Goal: Task Accomplishment & Management: Manage account settings

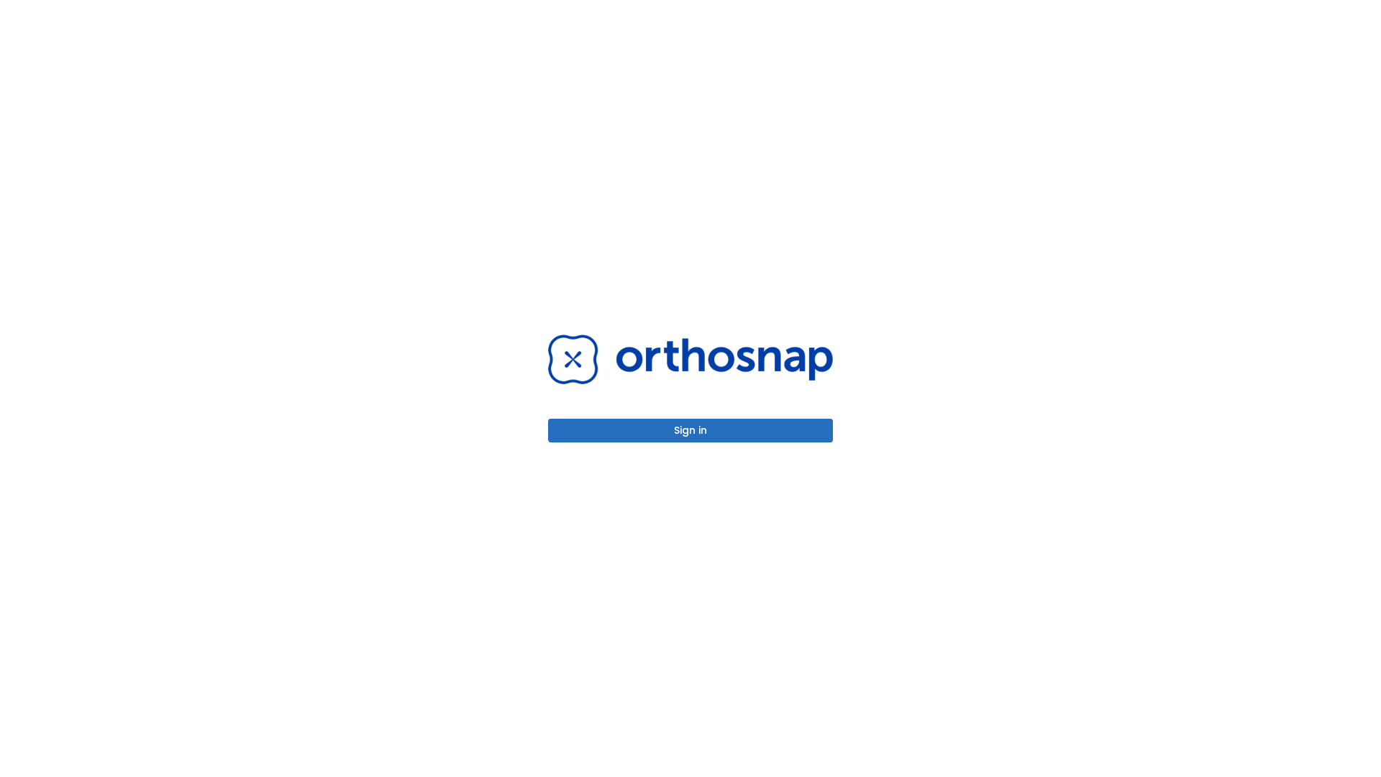
click at [690, 430] on button "Sign in" at bounding box center [690, 431] width 285 height 24
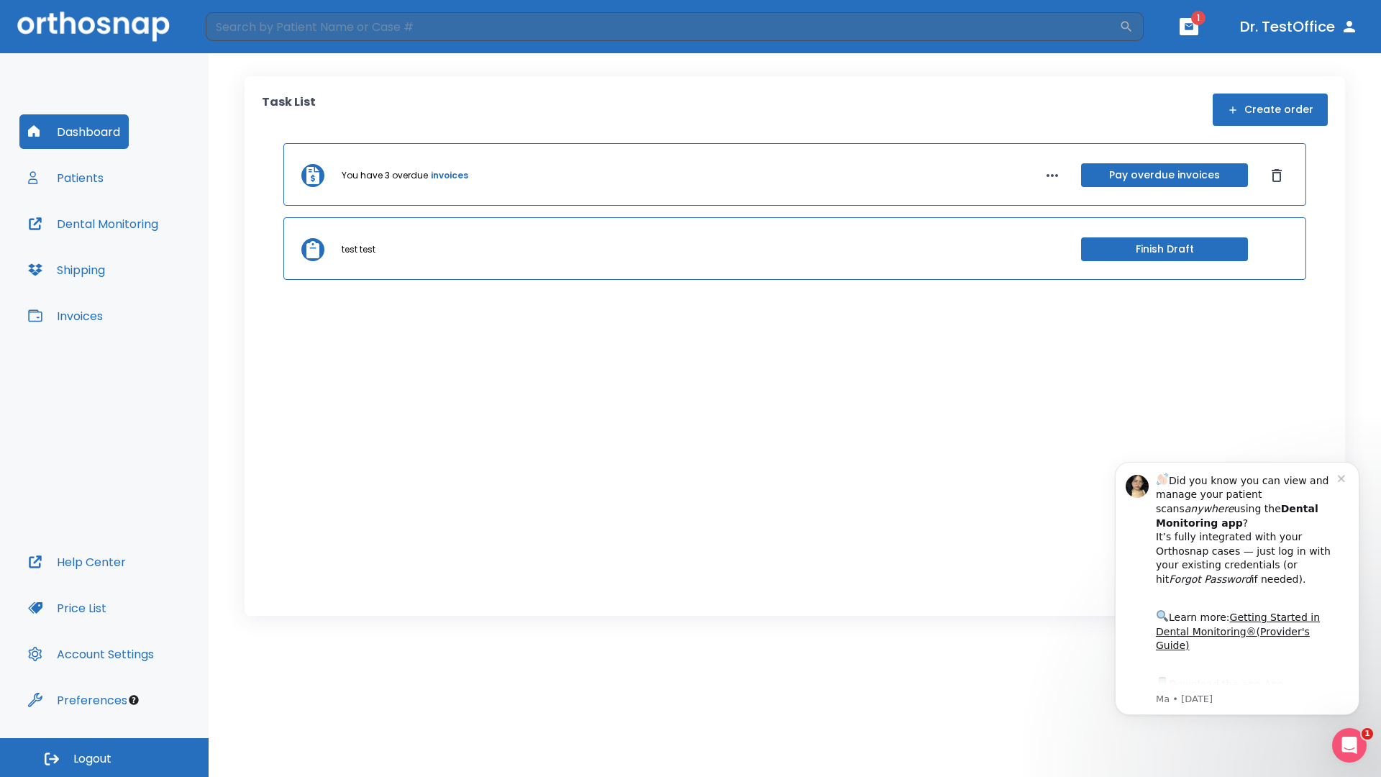
click at [104, 757] on span "Logout" at bounding box center [92, 759] width 38 height 16
